Goal: Transaction & Acquisition: Purchase product/service

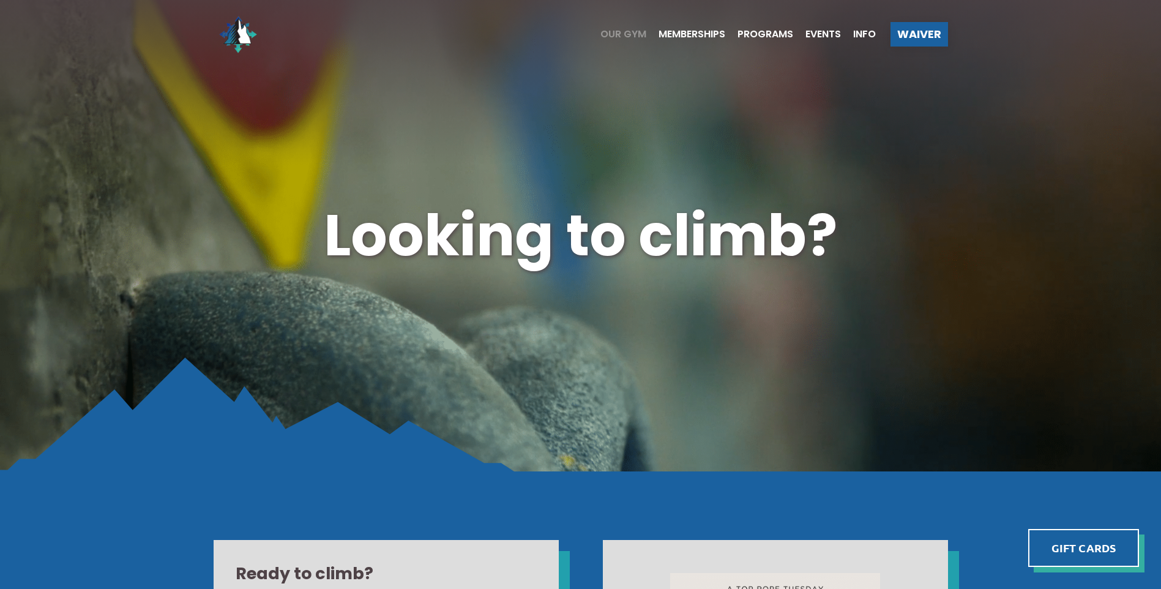
click at [632, 30] on span "Our Gym" at bounding box center [623, 34] width 46 height 10
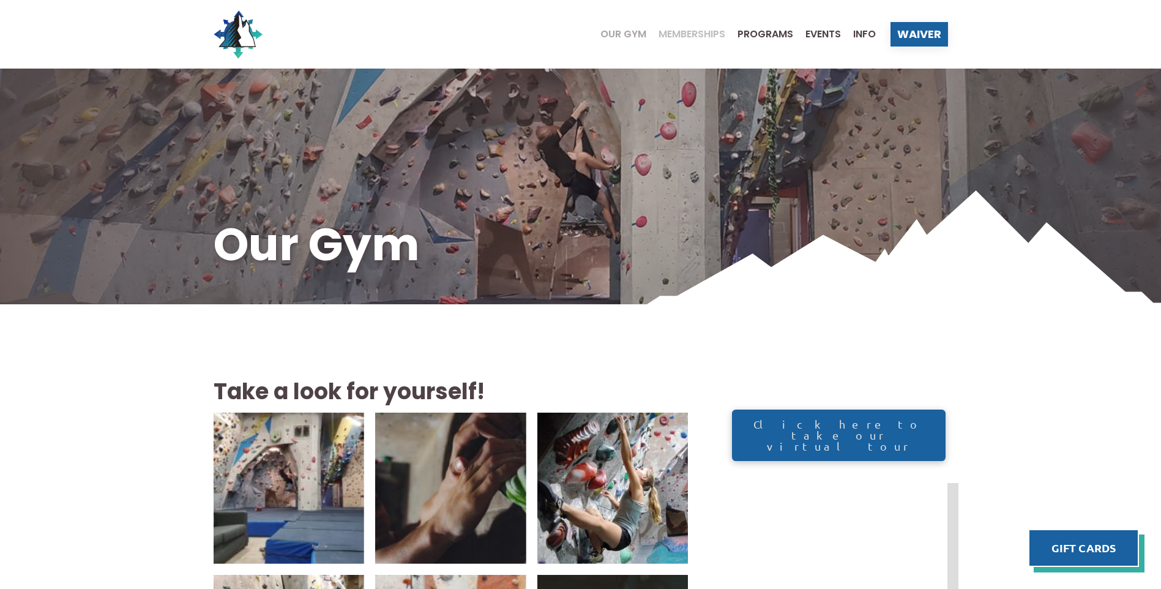
click at [711, 32] on span "Memberships" at bounding box center [692, 34] width 67 height 10
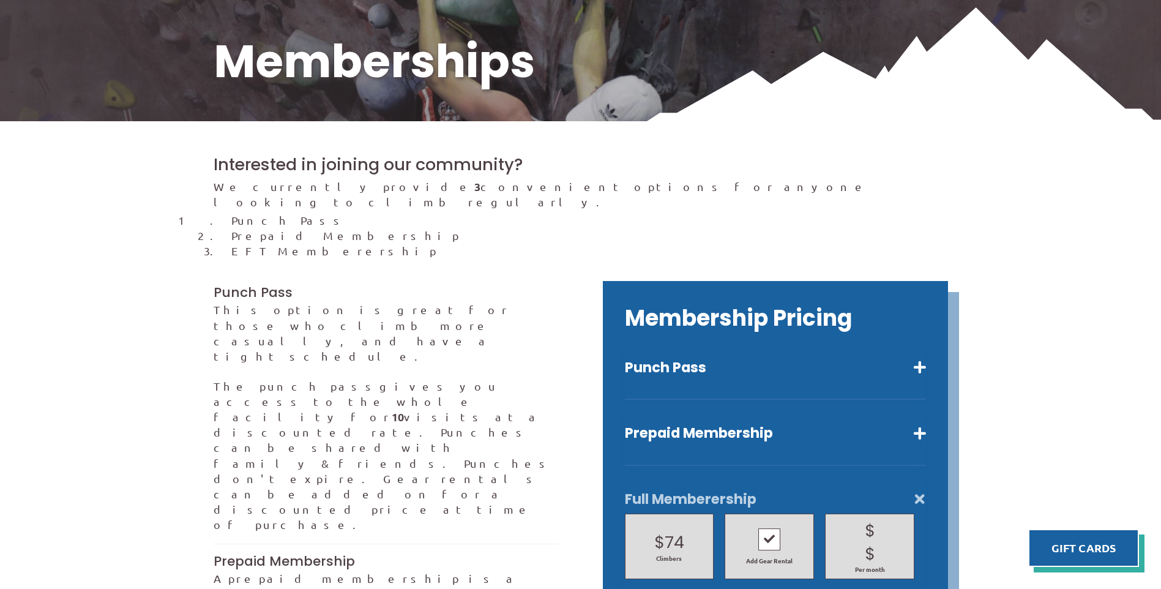
scroll to position [245, 0]
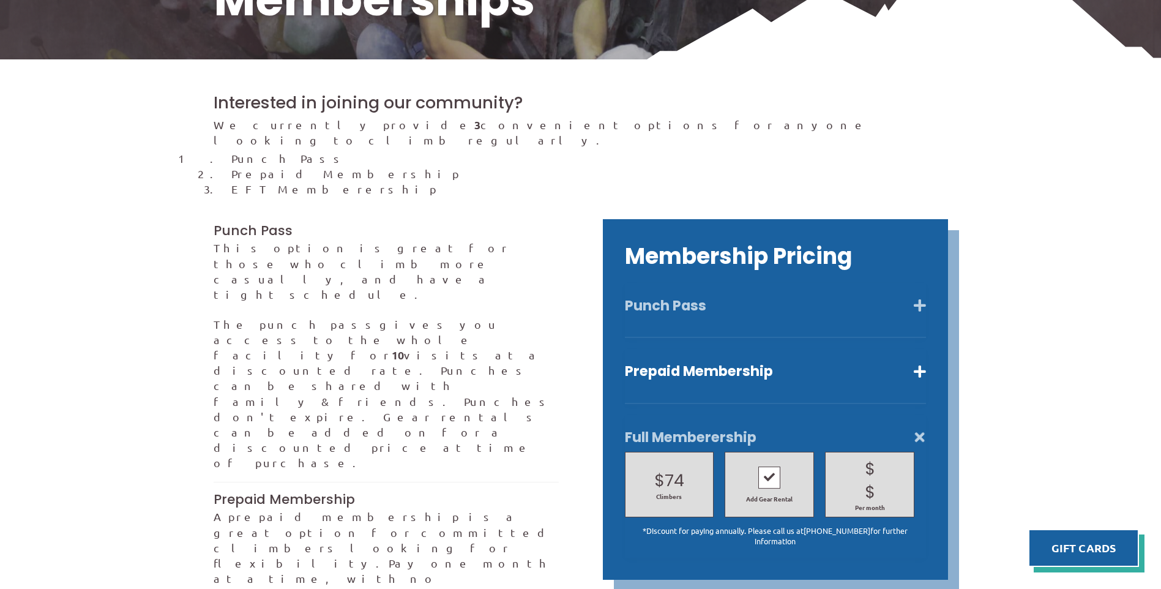
click at [926, 297] on button "Punch Pass" at bounding box center [775, 306] width 301 height 18
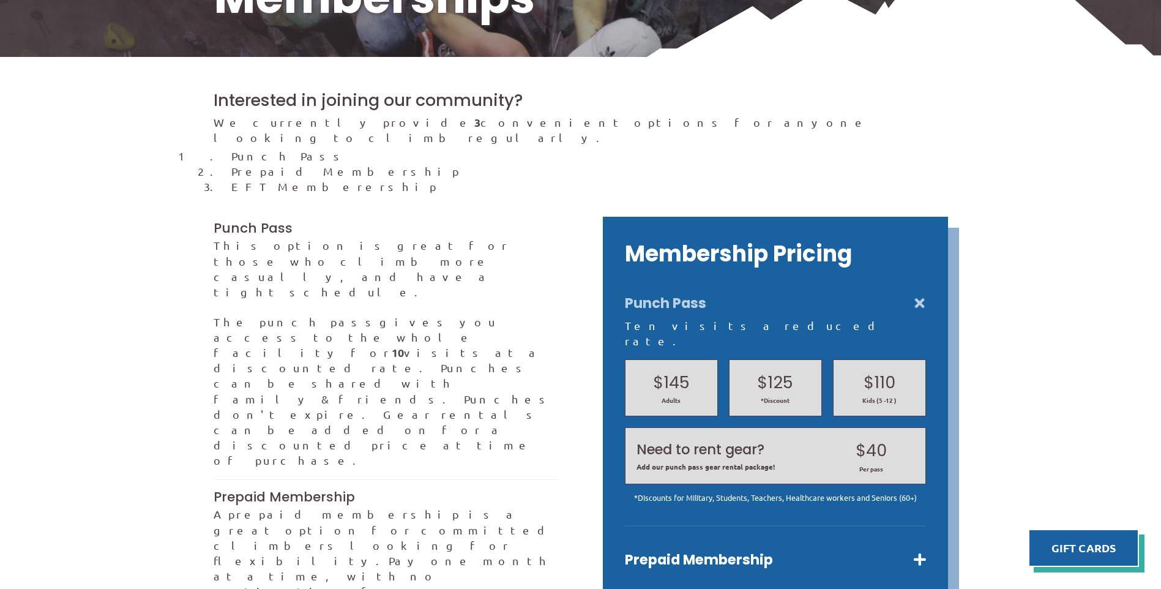
scroll to position [367, 0]
